Goal: Complete application form

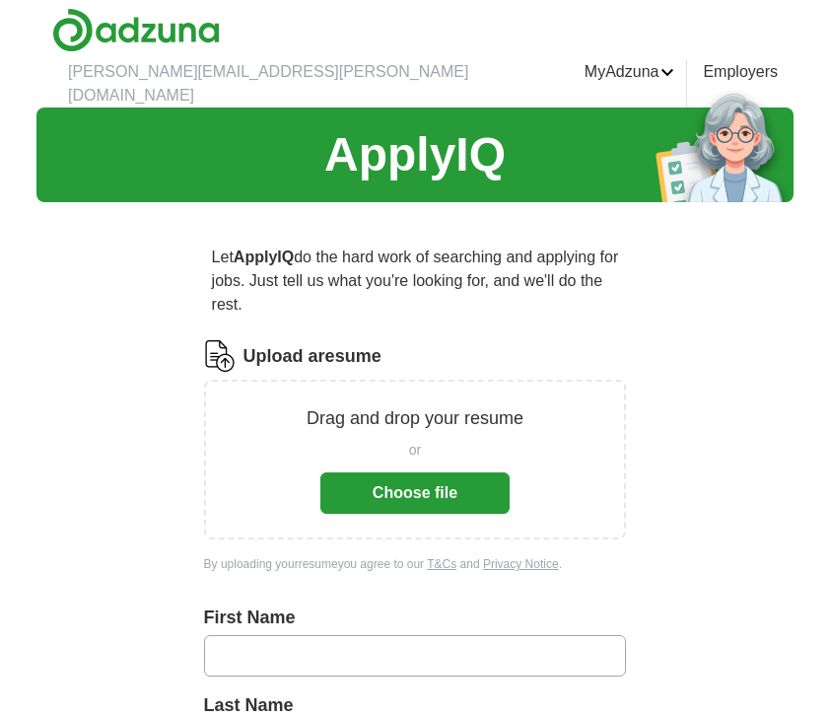
click at [373, 472] on button "Choose file" at bounding box center [414, 492] width 189 height 41
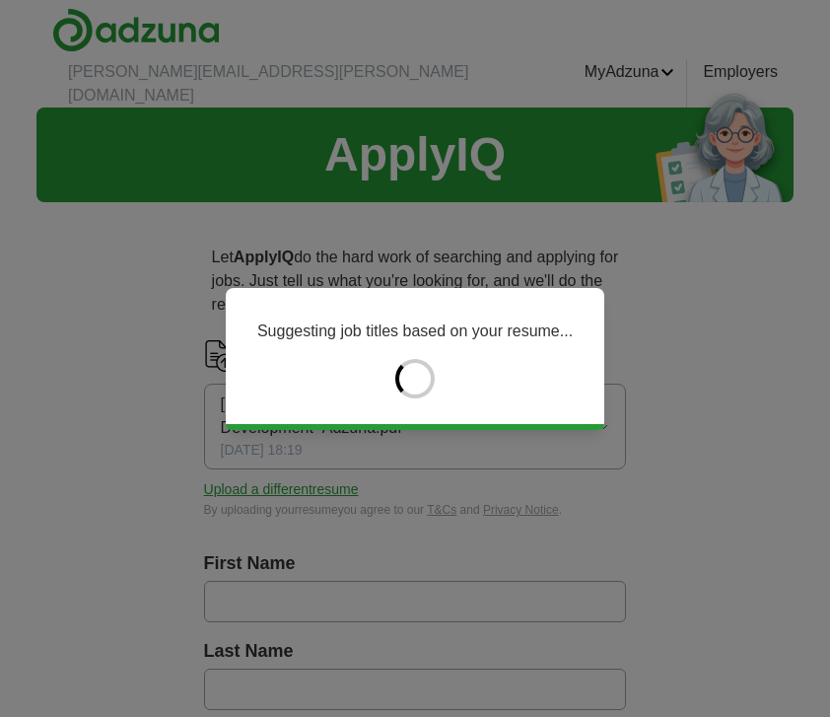
type input "*******"
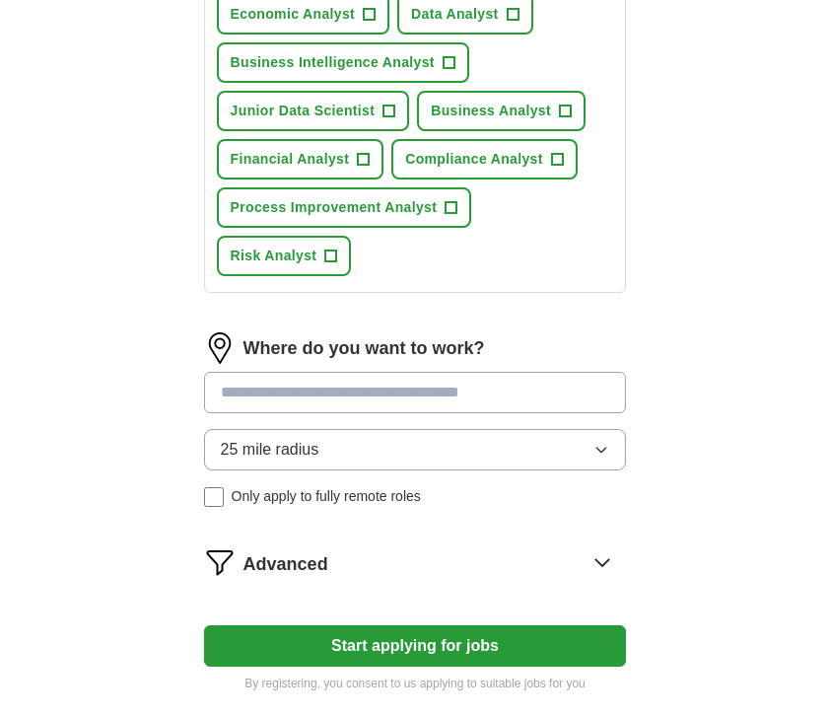
scroll to position [894, 0]
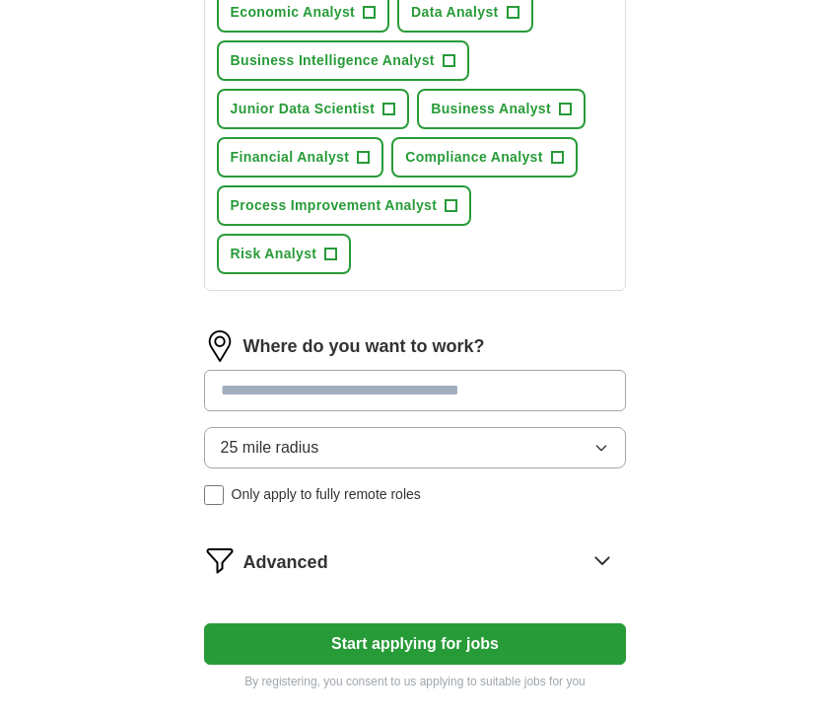
click at [542, 427] on button "25 mile radius" at bounding box center [415, 447] width 423 height 41
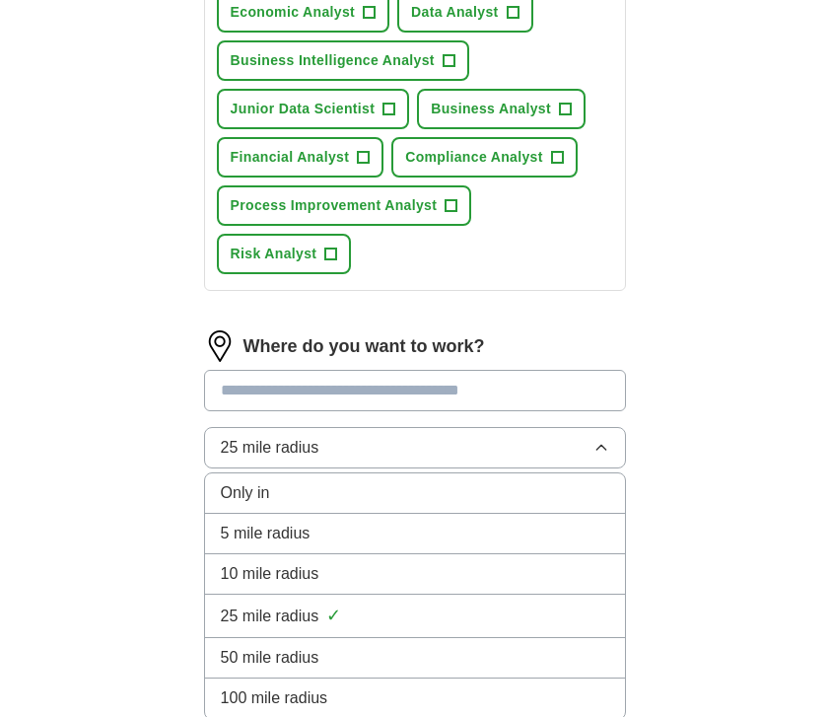
click at [477, 522] on div "5 mile radius" at bounding box center [415, 534] width 389 height 24
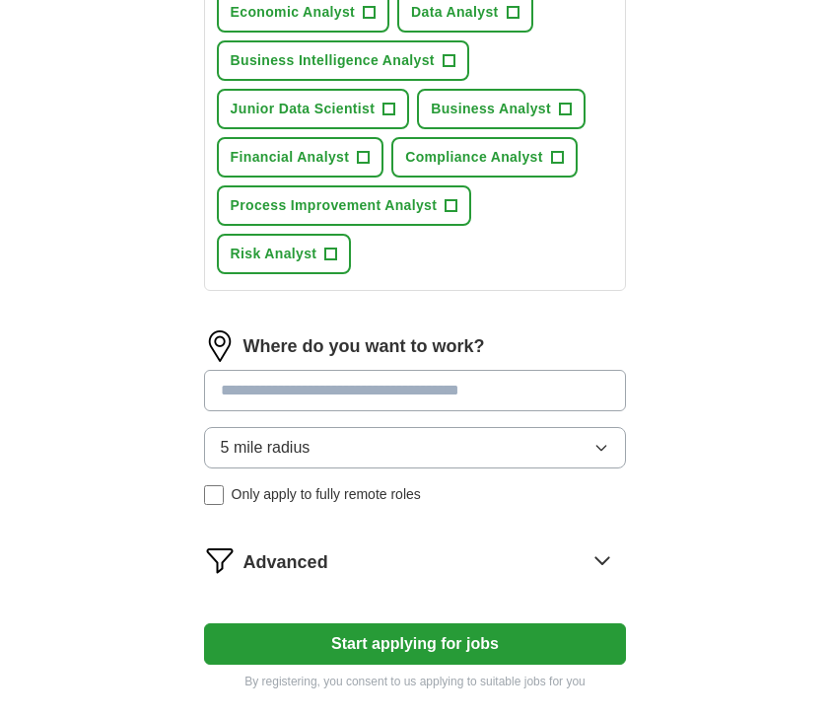
click at [442, 370] on input at bounding box center [415, 390] width 423 height 41
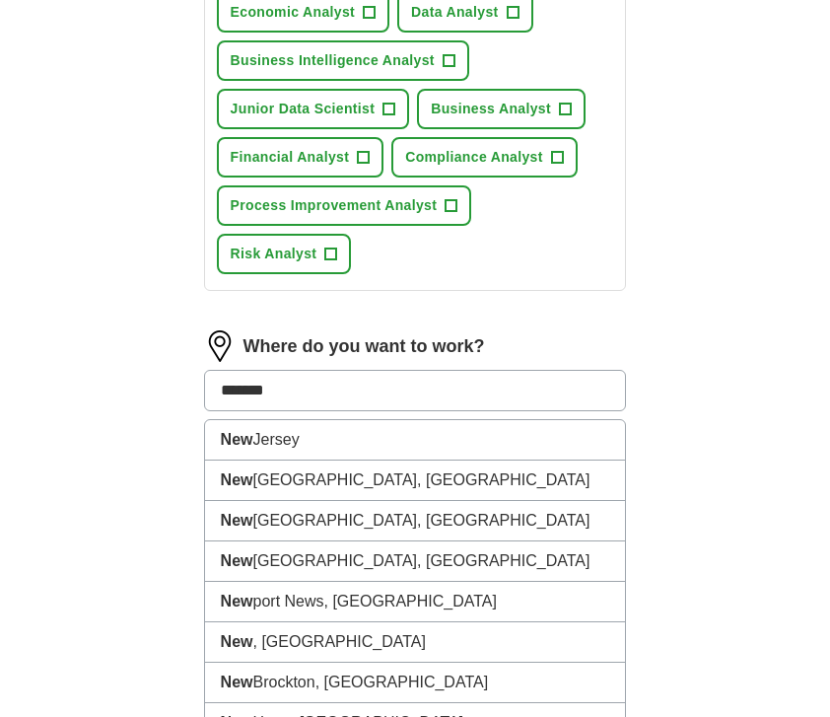
type input "********"
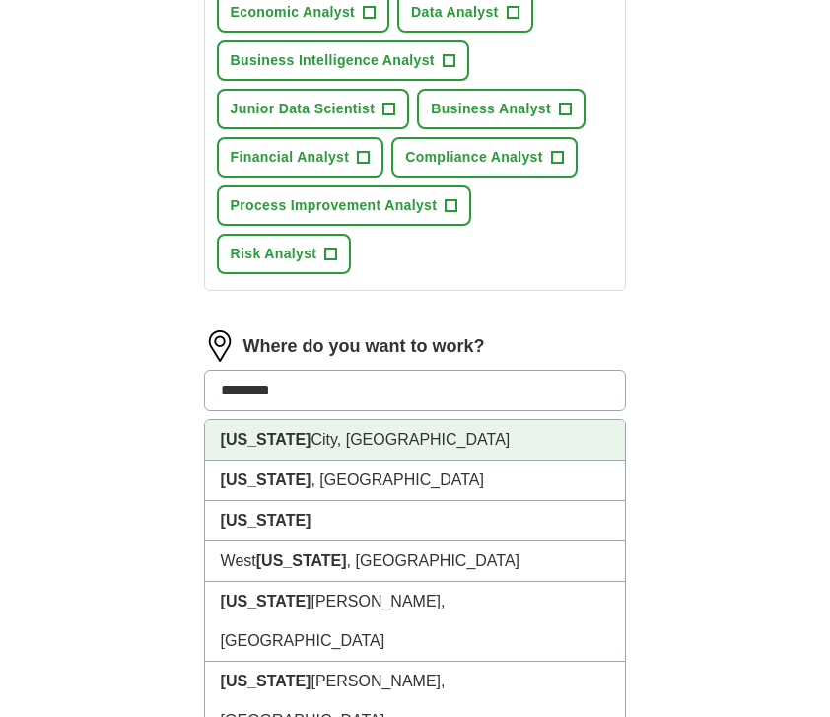
click at [447, 420] on li "[US_STATE][GEOGRAPHIC_DATA], [GEOGRAPHIC_DATA]" at bounding box center [415, 440] width 421 height 40
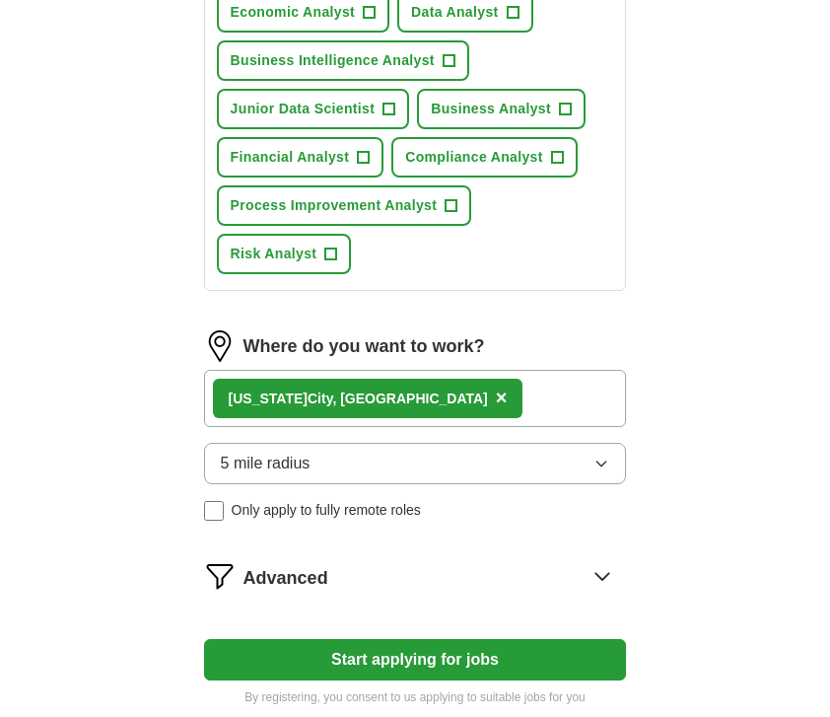
click at [667, 309] on div "Let ApplyIQ do the hard work of searching and applying for jobs. Just tell us w…" at bounding box center [415, 29] width 568 height 1410
click at [534, 370] on div "[US_STATE][GEOGRAPHIC_DATA], [GEOGRAPHIC_DATA] ×" at bounding box center [415, 398] width 423 height 57
click at [497, 370] on div "[US_STATE][GEOGRAPHIC_DATA], [GEOGRAPHIC_DATA] ×" at bounding box center [415, 398] width 423 height 57
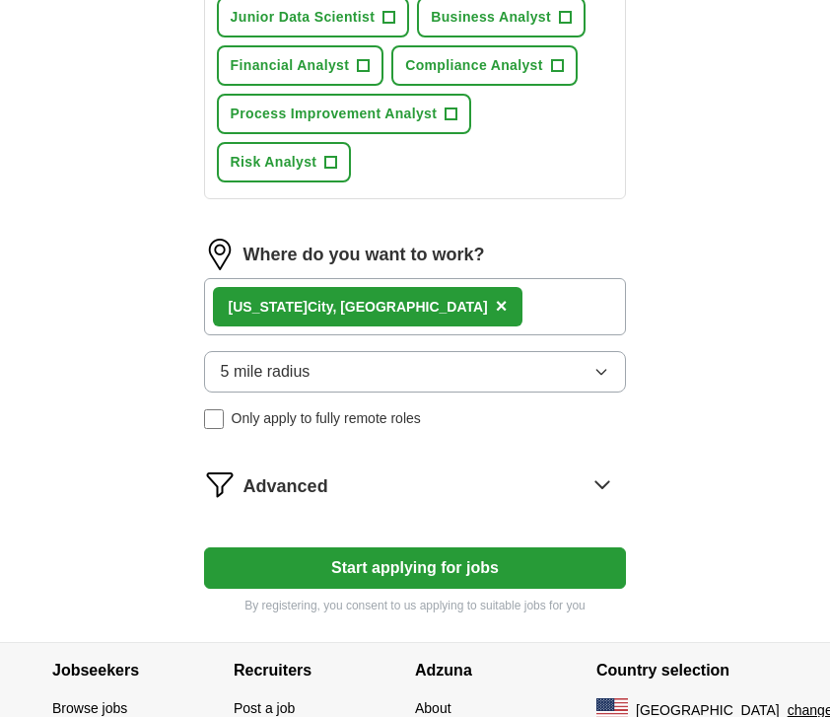
scroll to position [987, 0]
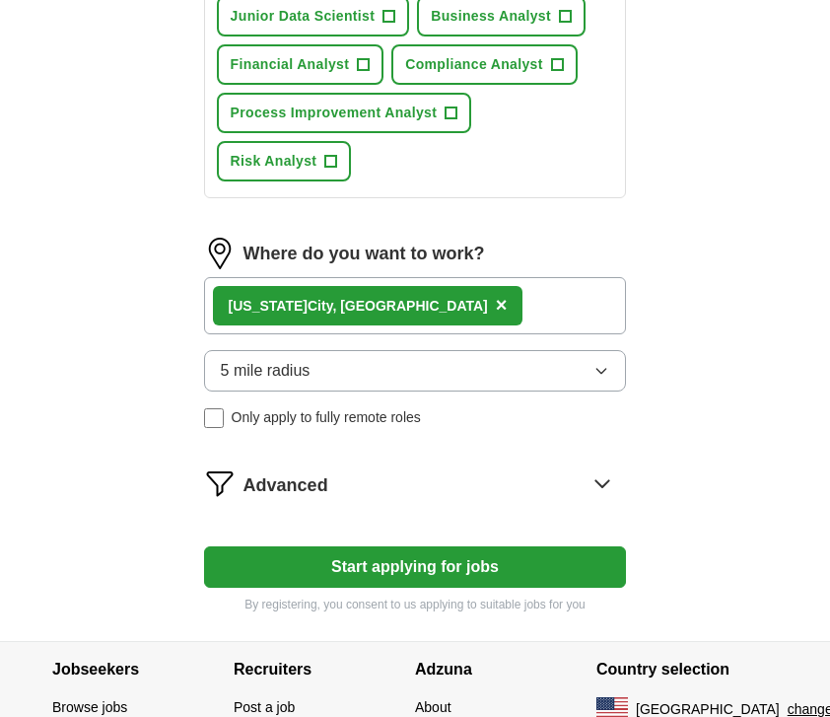
click at [577, 546] on button "Start applying for jobs" at bounding box center [415, 566] width 423 height 41
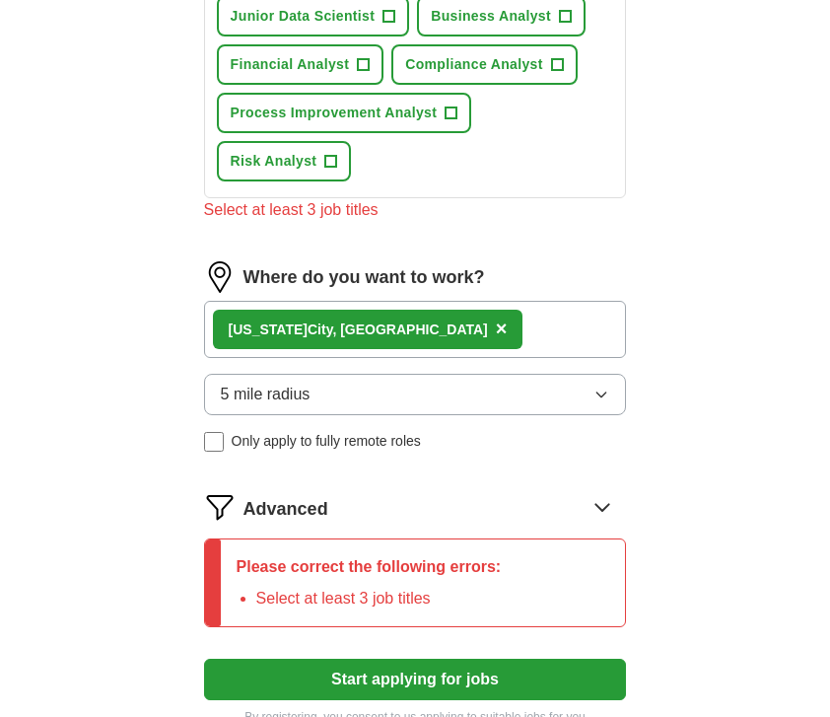
click at [603, 491] on icon at bounding box center [603, 507] width 32 height 32
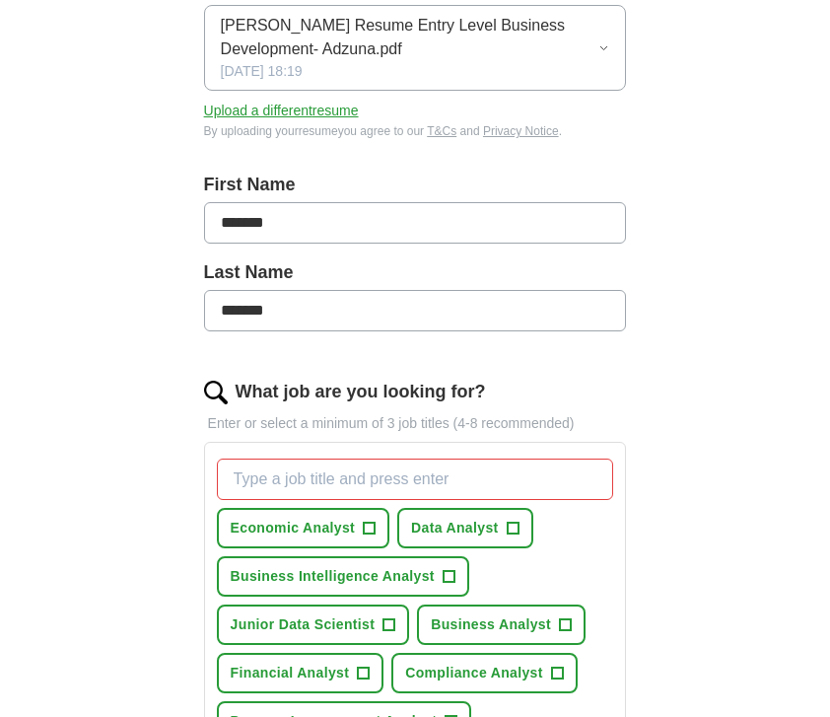
scroll to position [358, 0]
